Goal: Obtain resource: Obtain resource

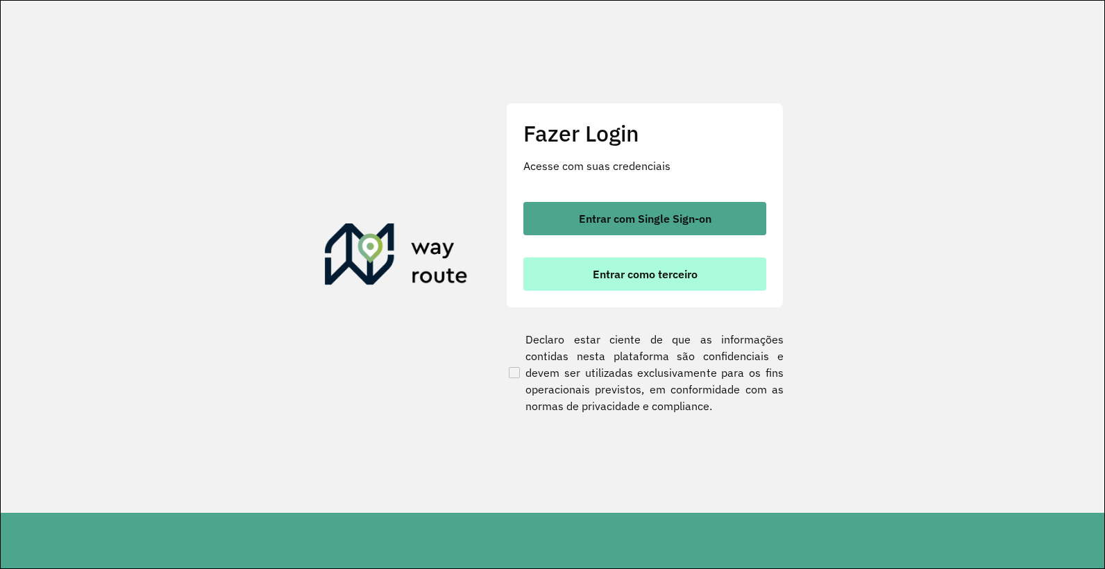
click at [650, 287] on button "Entrar como terceiro" at bounding box center [644, 274] width 243 height 33
click at [666, 269] on span "Entrar como terceiro" at bounding box center [645, 274] width 105 height 11
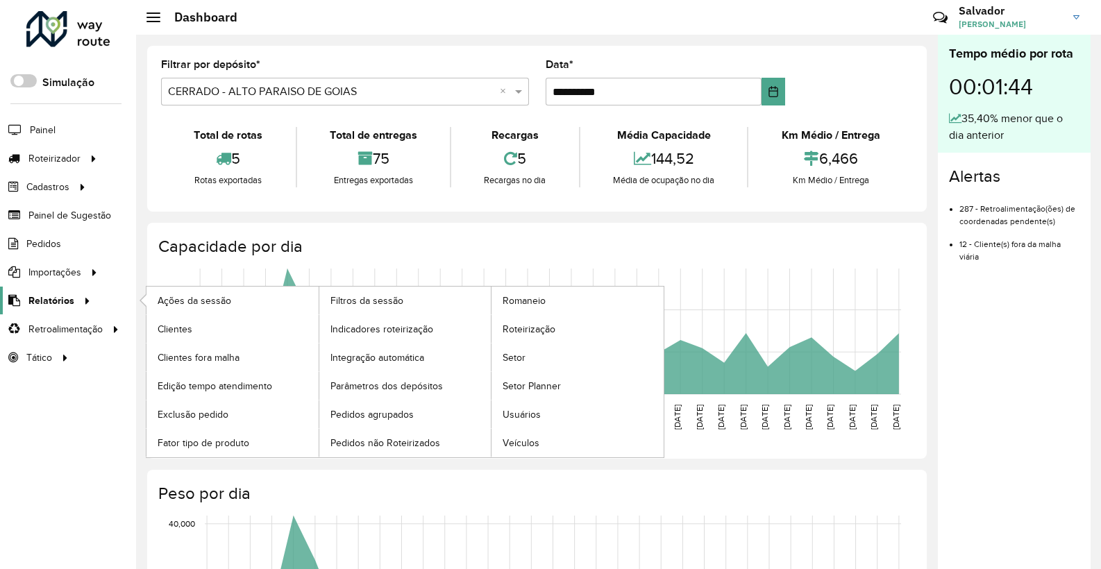
click at [51, 311] on link "Relatórios" at bounding box center [47, 301] width 95 height 28
click at [203, 337] on link "Clientes" at bounding box center [232, 329] width 172 height 28
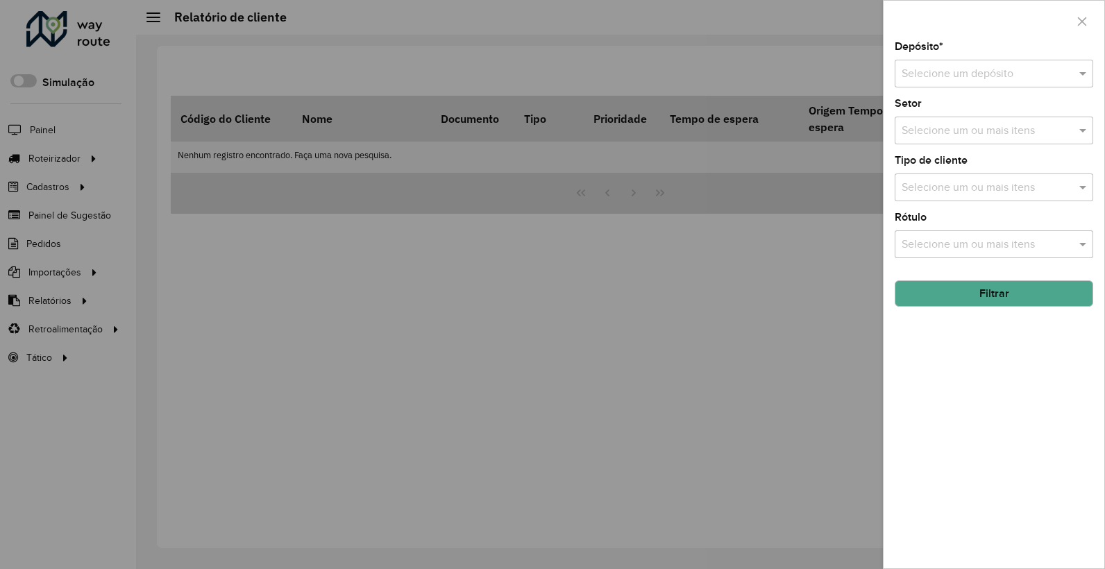
click at [1001, 76] on input "text" at bounding box center [980, 74] width 157 height 17
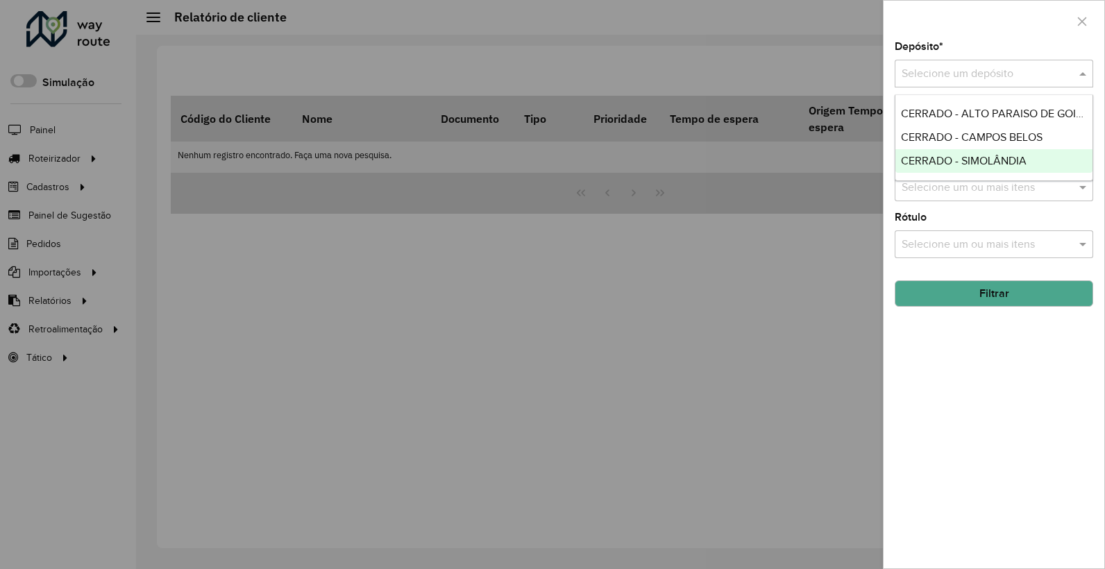
click at [997, 161] on span "CERRADO - SIMOLÂNDIA" at bounding box center [964, 161] width 126 height 12
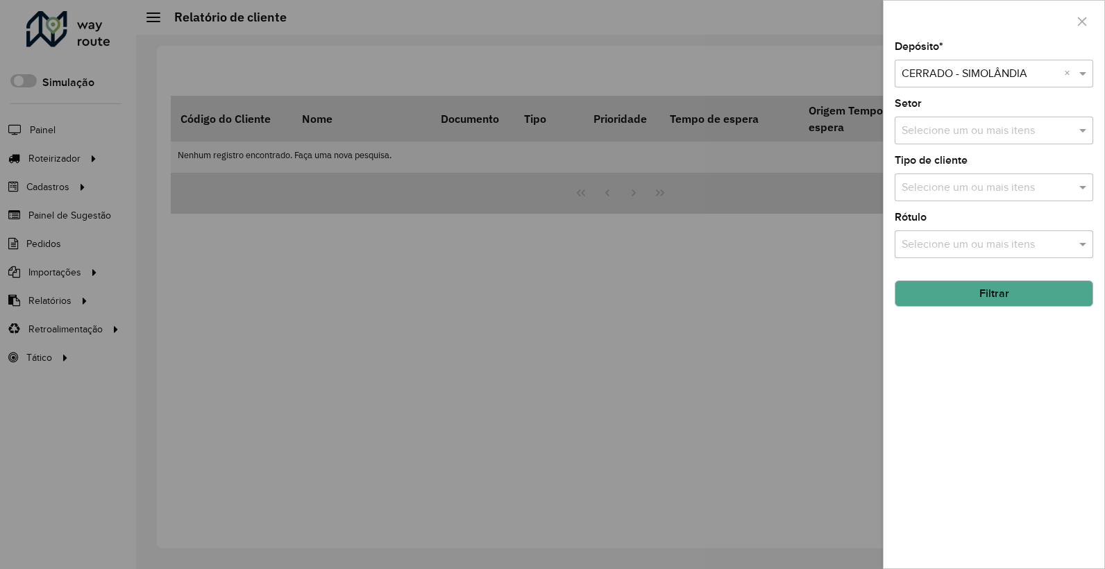
click at [973, 293] on button "Filtrar" at bounding box center [994, 293] width 199 height 26
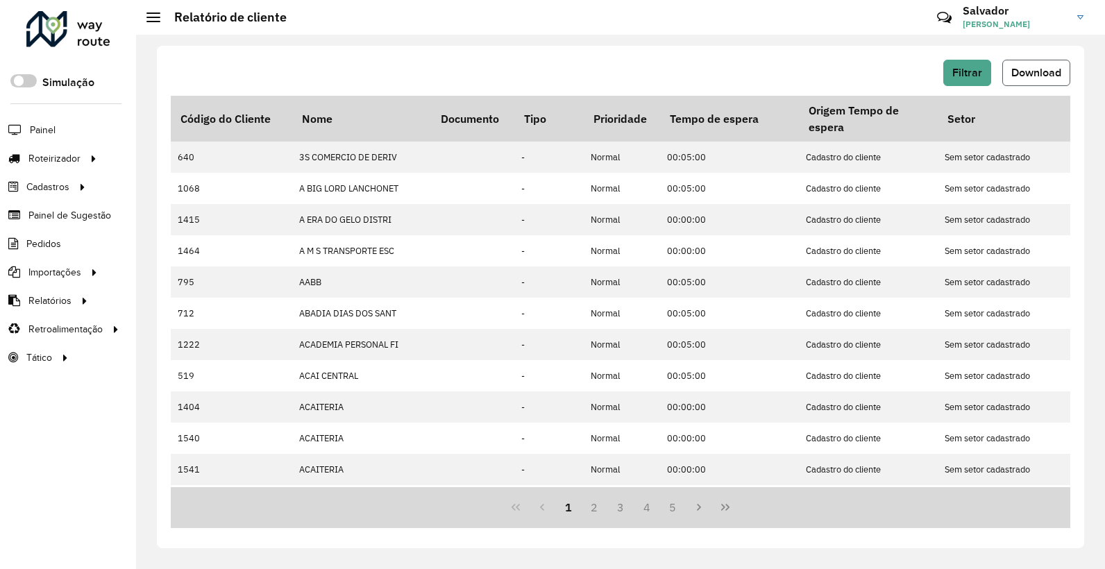
click at [1034, 73] on span "Download" at bounding box center [1037, 73] width 50 height 12
click at [663, 53] on div "Filtrar Download Código do Cliente Nome Documento Tipo Prioridade Tempo de espe…" at bounding box center [620, 297] width 927 height 503
click at [943, 78] on button "Filtrar" at bounding box center [967, 73] width 48 height 26
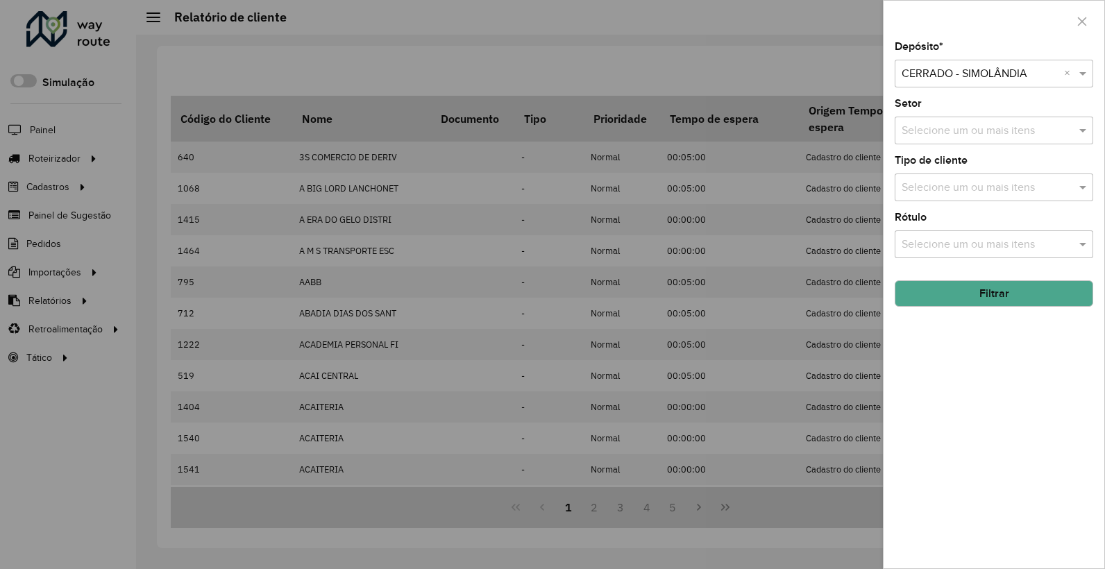
click at [984, 76] on input "text" at bounding box center [980, 74] width 157 height 17
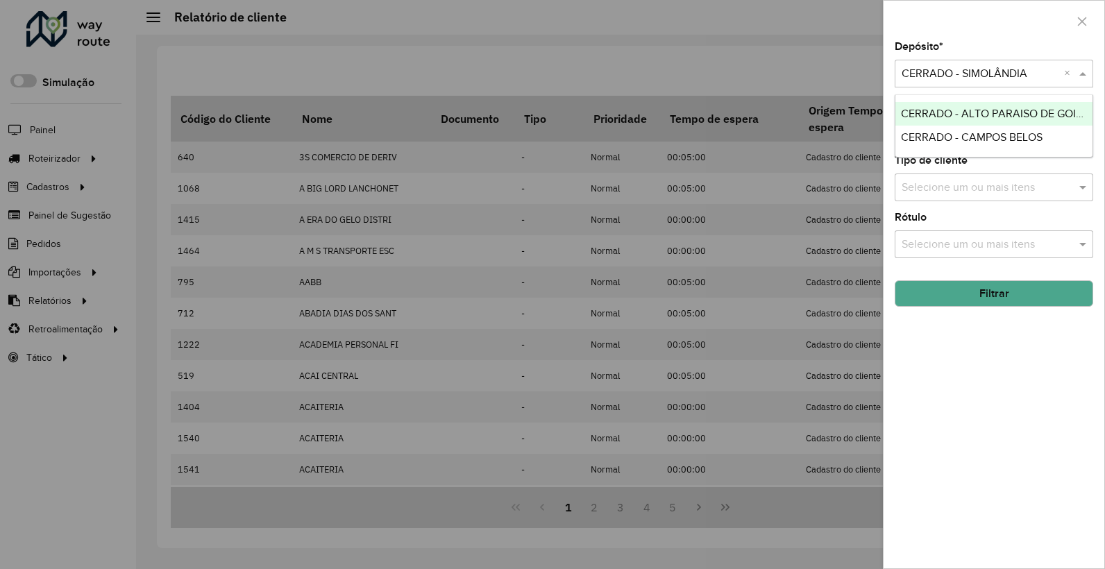
click at [973, 116] on span "CERRADO - ALTO PARAISO DE GOIAS" at bounding box center [995, 114] width 189 height 12
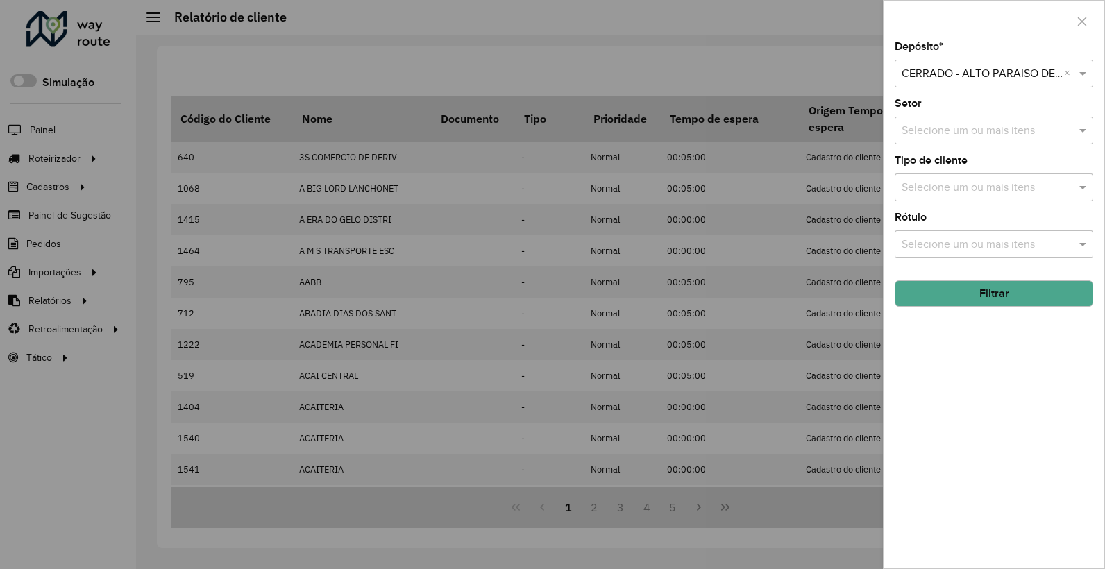
click at [979, 299] on button "Filtrar" at bounding box center [994, 293] width 199 height 26
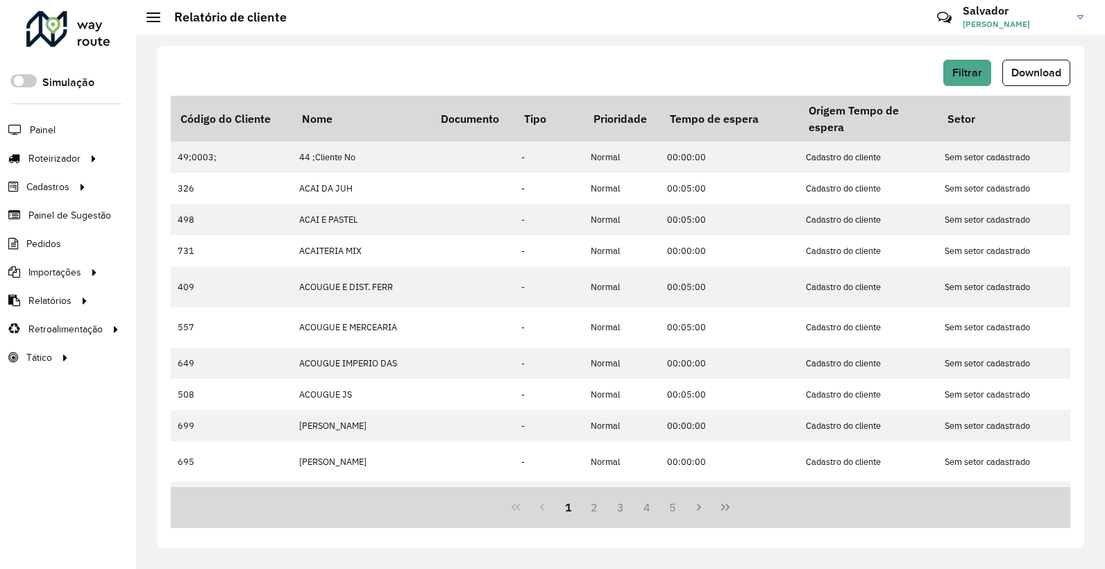
click at [1048, 80] on button "Download" at bounding box center [1036, 73] width 68 height 26
click at [681, 67] on div "Filtrar Download" at bounding box center [621, 73] width 900 height 26
click at [977, 62] on button "Filtrar" at bounding box center [967, 73] width 48 height 26
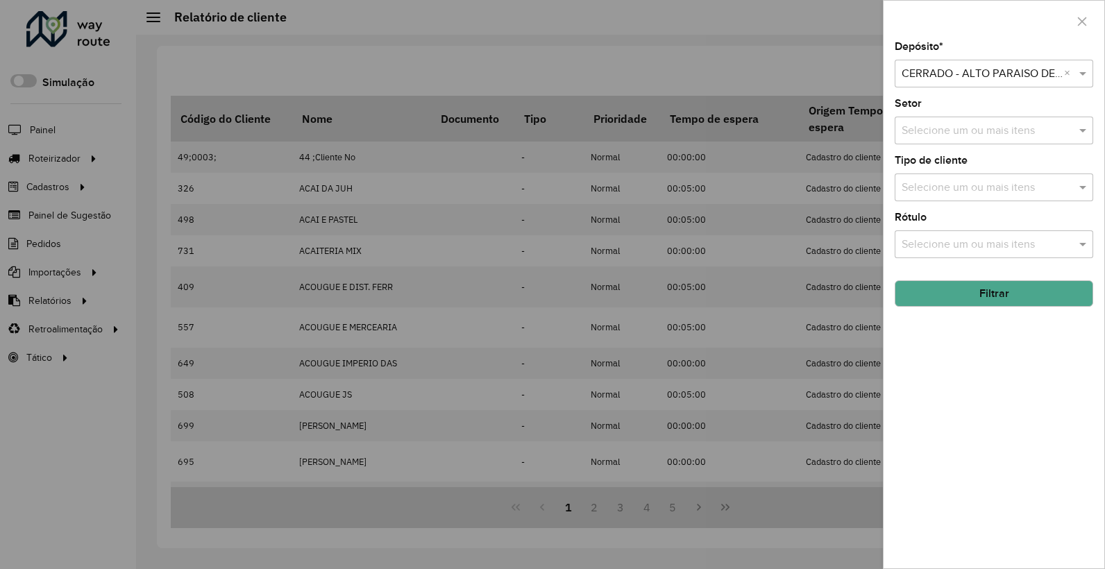
click at [994, 54] on div "Depósito * Selecione um depósito × CERRADO - ALTO PARAISO DE GOIAS ×" at bounding box center [994, 65] width 199 height 46
click at [1018, 77] on input "text" at bounding box center [980, 74] width 157 height 17
click at [1018, 117] on span "CERRADO - CAMPOS BELOS" at bounding box center [972, 114] width 142 height 12
click at [1007, 299] on button "Filtrar" at bounding box center [994, 293] width 199 height 26
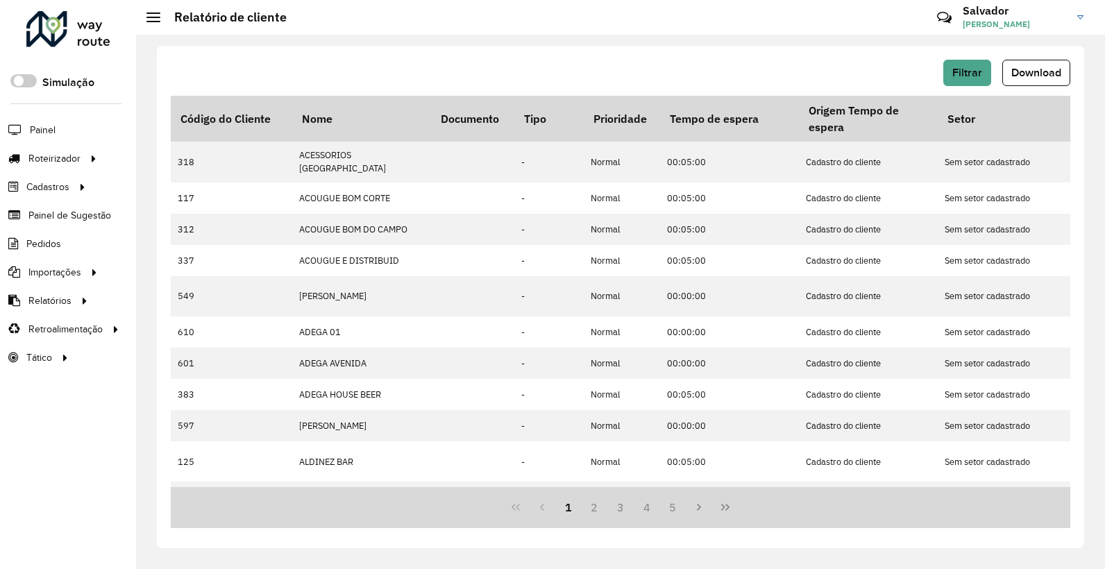
drag, startPoint x: 1028, startPoint y: 67, endPoint x: 1016, endPoint y: 76, distance: 15.8
click at [1028, 67] on span "Download" at bounding box center [1037, 73] width 50 height 12
